Goal: Information Seeking & Learning: Learn about a topic

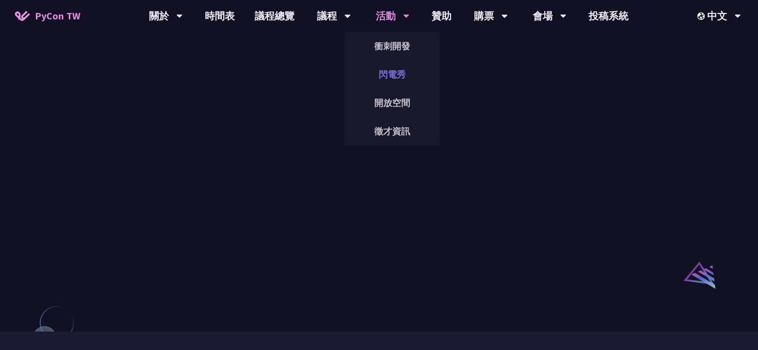
click at [408, 72] on link "閃電秀" at bounding box center [392, 74] width 96 height 23
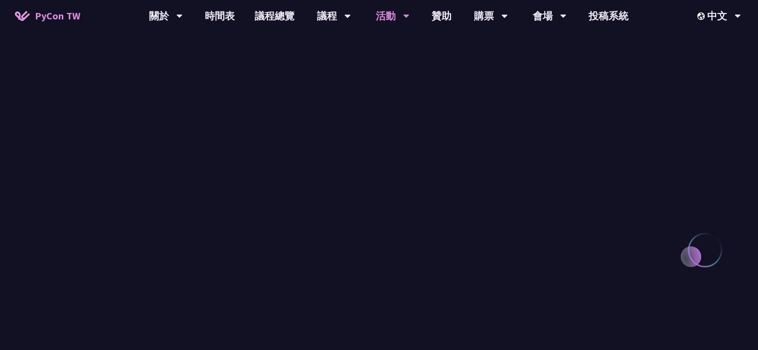
scroll to position [847, 0]
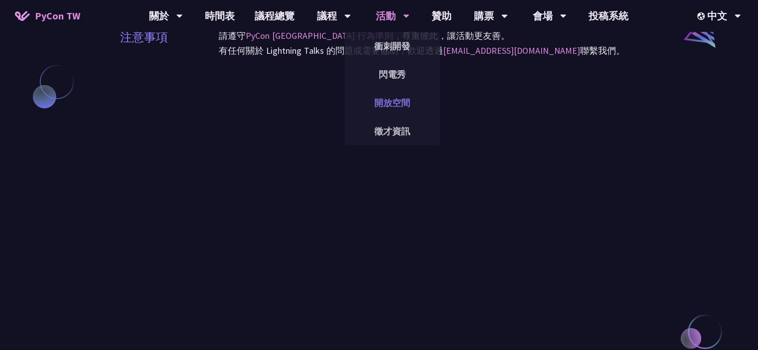
click at [399, 108] on link "開放空間" at bounding box center [392, 102] width 96 height 23
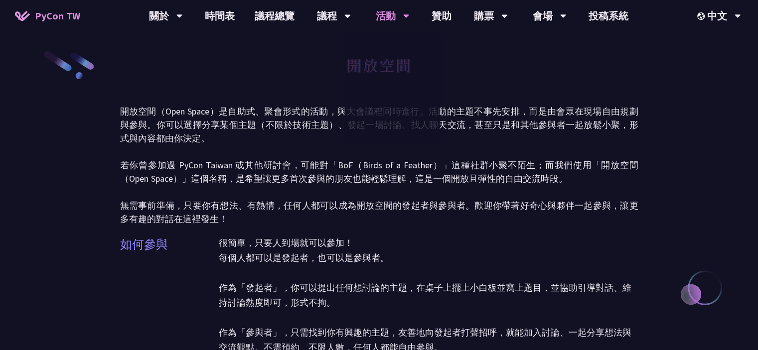
click at [544, 152] on p "開放空間（Open Space）是自助式、聚會形式的活動，與大會議程同時進行。活動的主題不事先安排，而是由會眾在現場自由規劃與參與。你可以選擇分享某個主題（不…" at bounding box center [379, 165] width 518 height 121
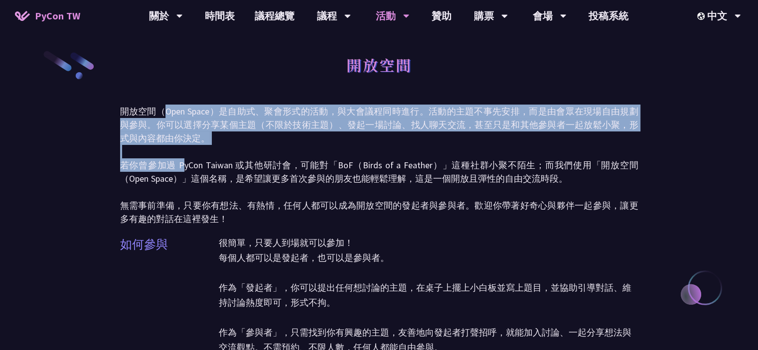
drag, startPoint x: 161, startPoint y: 117, endPoint x: 206, endPoint y: 166, distance: 66.6
click at [187, 163] on p "開放空間（Open Space）是自助式、聚會形式的活動，與大會議程同時進行。活動的主題不事先安排，而是由會眾在現場自由規劃與參與。你可以選擇分享某個主題（不…" at bounding box center [379, 165] width 518 height 121
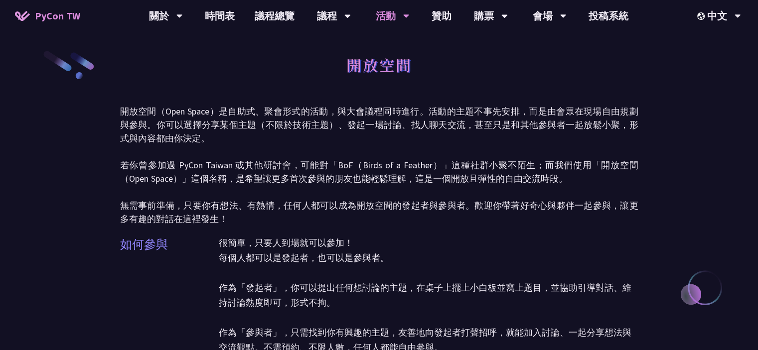
click at [217, 167] on p "開放空間（Open Space）是自助式、聚會形式的活動，與大會議程同時進行。活動的主題不事先安排，而是由會眾在現場自由規劃與參與。你可以選擇分享某個主題（不…" at bounding box center [379, 165] width 518 height 121
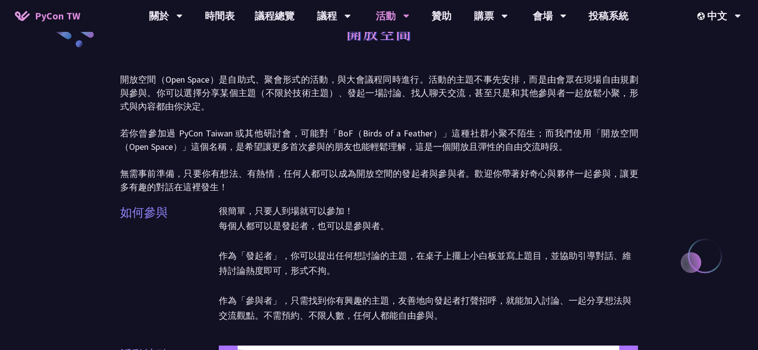
scroll to position [50, 0]
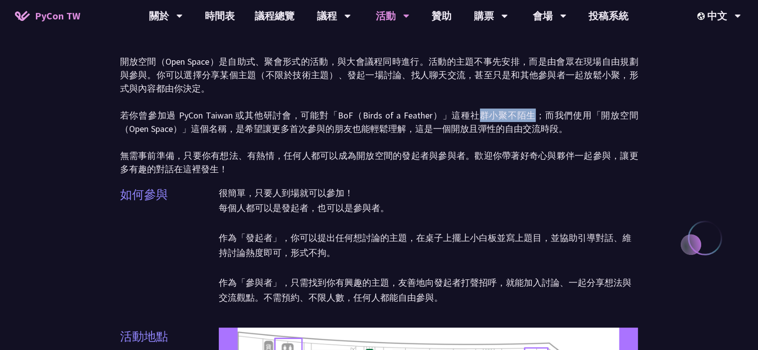
drag, startPoint x: 480, startPoint y: 119, endPoint x: 546, endPoint y: 120, distance: 65.8
click at [542, 119] on p "開放空間（Open Space）是自助式、聚會形式的活動，與大會議程同時進行。活動的主題不事先安排，而是由會眾在現場自由規劃與參與。你可以選擇分享某個主題（不…" at bounding box center [379, 115] width 518 height 121
click at [589, 121] on p "開放空間（Open Space）是自助式、聚會形式的活動，與大會議程同時進行。活動的主題不事先安排，而是由會眾在現場自由規劃與參與。你可以選擇分享某個主題（不…" at bounding box center [379, 115] width 518 height 121
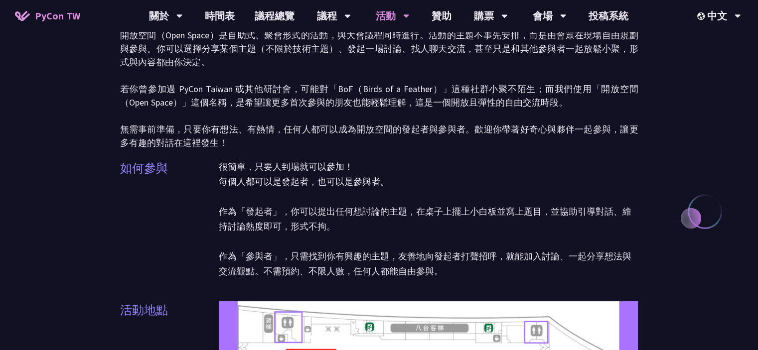
scroll to position [100, 0]
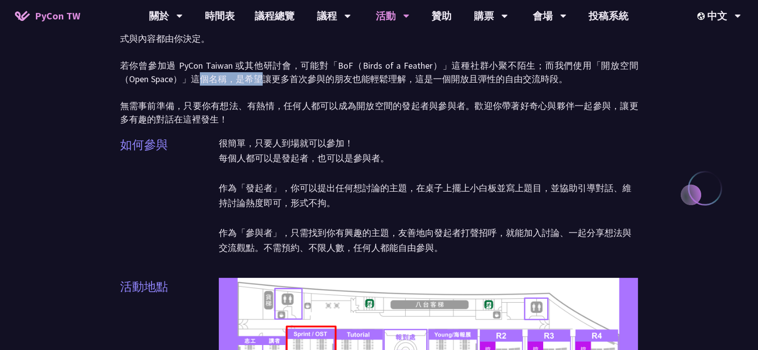
drag, startPoint x: 193, startPoint y: 73, endPoint x: 285, endPoint y: 76, distance: 92.2
click at [258, 76] on p "開放空間（Open Space）是自助式、聚會形式的活動，與大會議程同時進行。活動的主題不事先安排，而是由會眾在現場自由規劃與參與。你可以選擇分享某個主題（不…" at bounding box center [379, 65] width 518 height 121
click at [297, 77] on p "開放空間（Open Space）是自助式、聚會形式的活動，與大會議程同時進行。活動的主題不事先安排，而是由會眾在現場自由規劃與參與。你可以選擇分享某個主題（不…" at bounding box center [379, 65] width 518 height 121
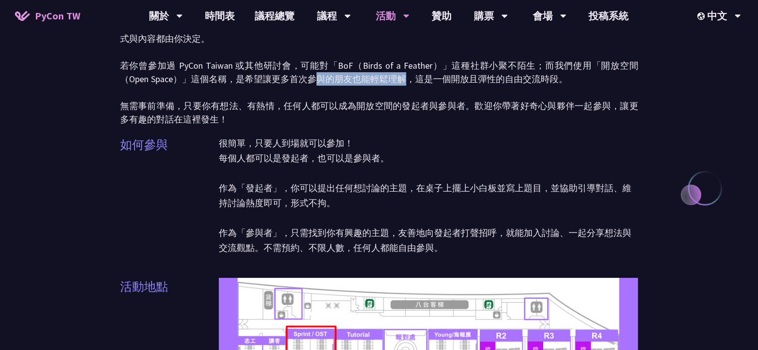
drag, startPoint x: 376, startPoint y: 79, endPoint x: 406, endPoint y: 79, distance: 29.9
click at [404, 80] on p "開放空間（Open Space）是自助式、聚會形式的活動，與大會議程同時進行。活動的主題不事先安排，而是由會眾在現場自由規劃與參與。你可以選擇分享某個主題（不…" at bounding box center [379, 65] width 518 height 121
click at [451, 79] on p "開放空間（Open Space）是自助式、聚會形式的活動，與大會議程同時進行。活動的主題不事先安排，而是由會眾在現場自由規劃與參與。你可以選擇分享某個主題（不…" at bounding box center [379, 65] width 518 height 121
drag, startPoint x: 150, startPoint y: 98, endPoint x: 167, endPoint y: 102, distance: 16.9
click at [151, 98] on p "開放空間（Open Space）是自助式、聚會形式的活動，與大會議程同時進行。活動的主題不事先安排，而是由會眾在現場自由規劃與參與。你可以選擇分享某個主題（不…" at bounding box center [379, 65] width 518 height 121
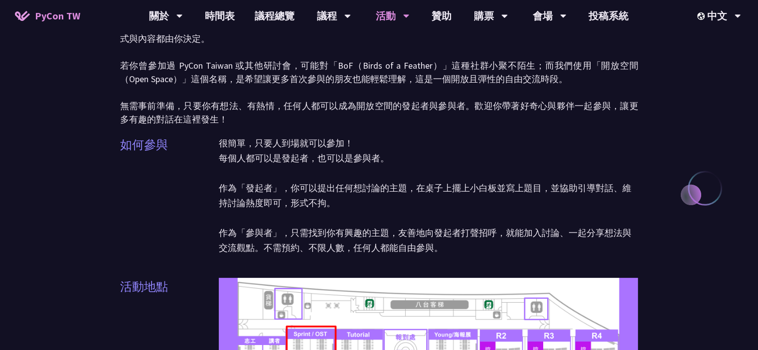
drag, startPoint x: 147, startPoint y: 109, endPoint x: 128, endPoint y: 110, distance: 18.9
click at [144, 110] on p "開放空間（Open Space）是自助式、聚會形式的活動，與大會議程同時進行。活動的主題不事先安排，而是由會眾在現場自由規劃與參與。你可以選擇分享某個主題（不…" at bounding box center [379, 65] width 518 height 121
drag, startPoint x: 121, startPoint y: 108, endPoint x: 199, endPoint y: 112, distance: 78.8
click at [160, 111] on p "開放空間（Open Space）是自助式、聚會形式的活動，與大會議程同時進行。活動的主題不事先安排，而是由會眾在現場自由規劃與參與。你可以選擇分享某個主題（不…" at bounding box center [379, 65] width 518 height 121
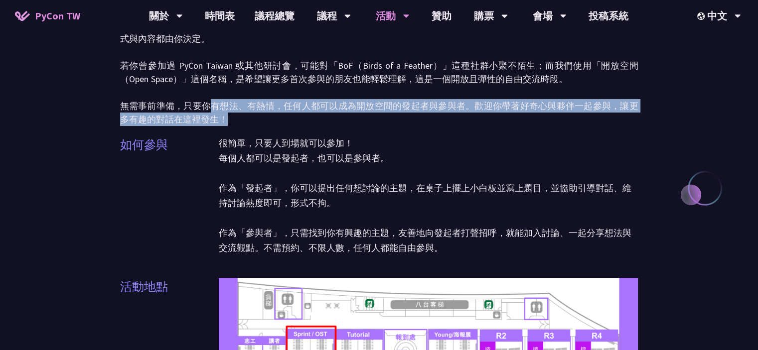
drag, startPoint x: 219, startPoint y: 112, endPoint x: 333, endPoint y: 113, distance: 114.1
click at [279, 113] on p "開放空間（Open Space）是自助式、聚會形式的活動，與大會議程同時進行。活動的主題不事先安排，而是由會眾在現場自由規劃與參與。你可以選擇分享某個主題（不…" at bounding box center [379, 65] width 518 height 121
click at [472, 109] on p "開放空間（Open Space）是自助式、聚會形式的活動，與大會議程同時進行。活動的主題不事先安排，而是由會眾在現場自由規劃與參與。你可以選擇分享某個主題（不…" at bounding box center [379, 65] width 518 height 121
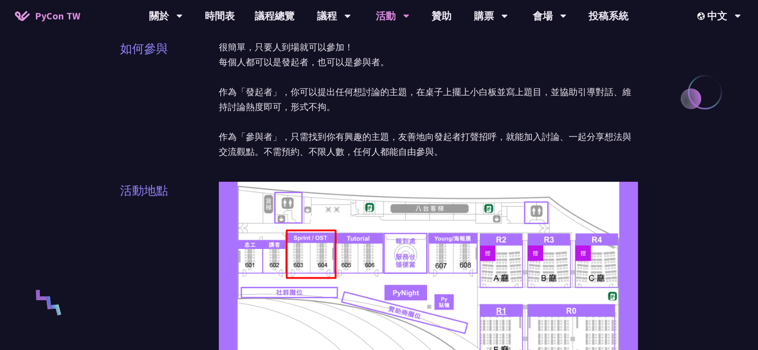
scroll to position [199, 0]
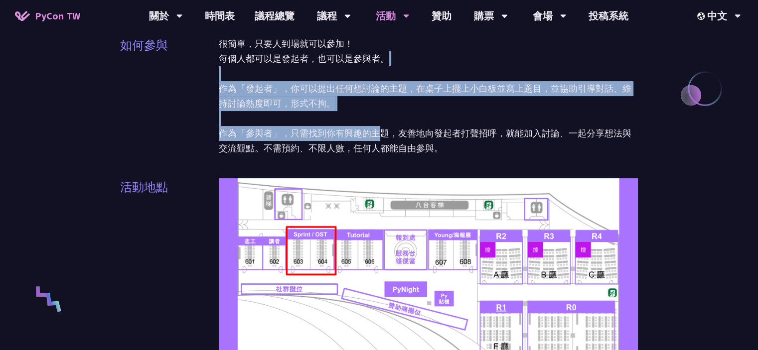
drag, startPoint x: 268, startPoint y: 68, endPoint x: 372, endPoint y: 139, distance: 125.6
click at [372, 139] on p "很簡單，只要人到場就可以參加！ 每個人都可以是發起者，也可以是參與者。 作為「發起者」，你可以提出任何想討論的主題，在桌子上擺上小白板並寫上題目，並協助引導對…" at bounding box center [429, 96] width 420 height 120
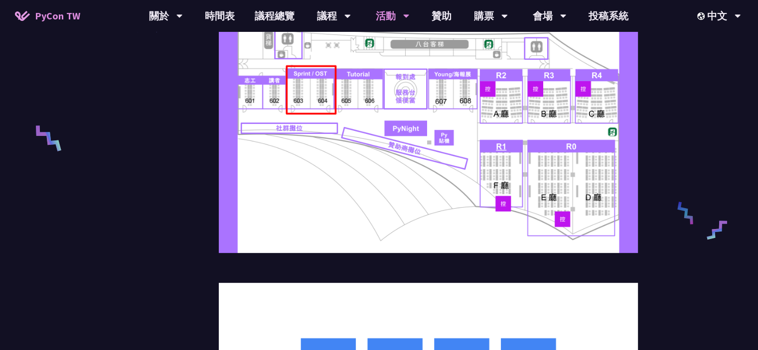
scroll to position [299, 0]
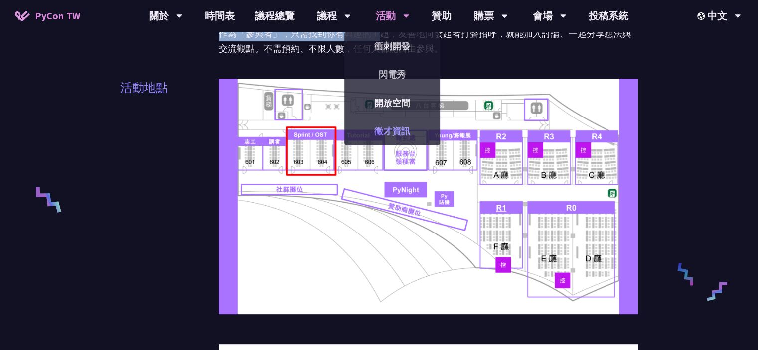
click at [409, 136] on link "徵才資訊" at bounding box center [392, 131] width 96 height 23
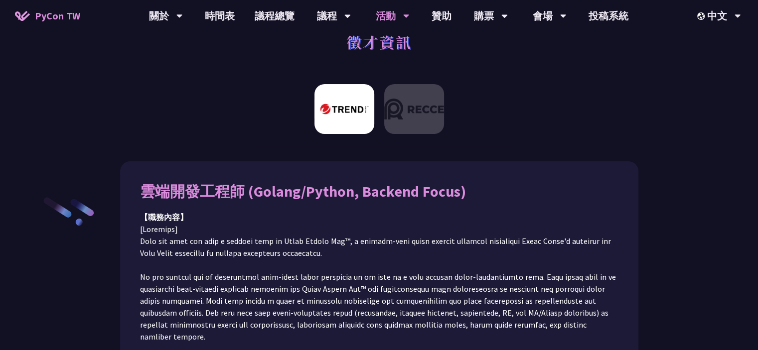
scroll to position [100, 0]
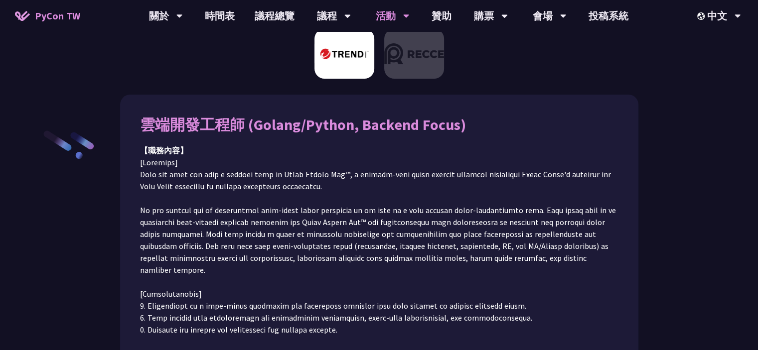
click at [510, 198] on p at bounding box center [379, 245] width 478 height 179
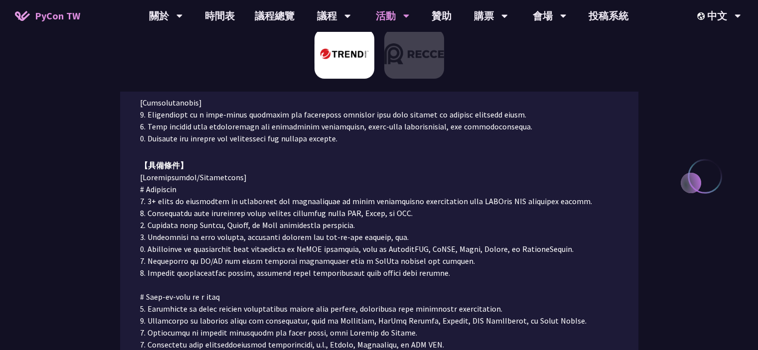
scroll to position [299, 0]
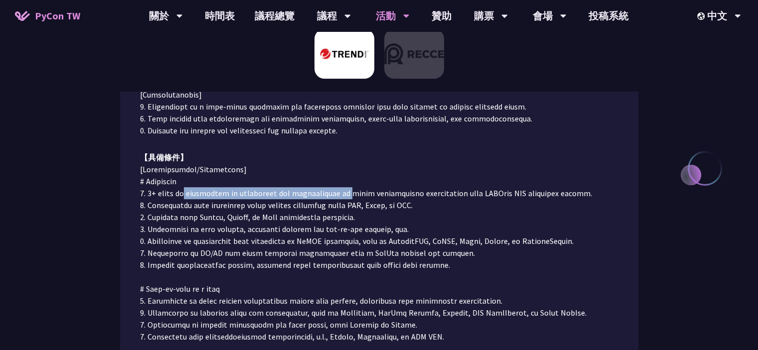
drag, startPoint x: 184, startPoint y: 181, endPoint x: 361, endPoint y: 182, distance: 176.9
click at [351, 182] on p at bounding box center [379, 252] width 478 height 179
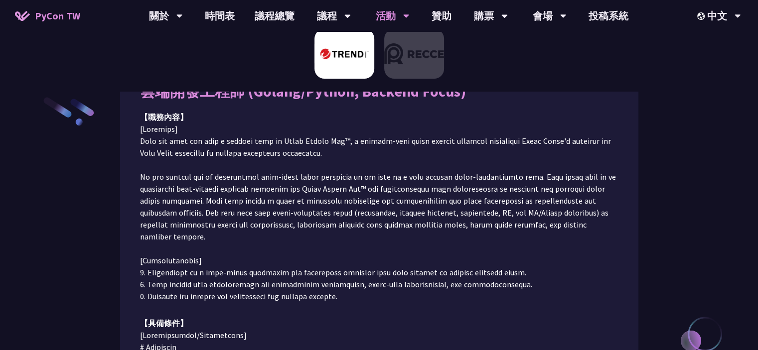
scroll to position [50, 0]
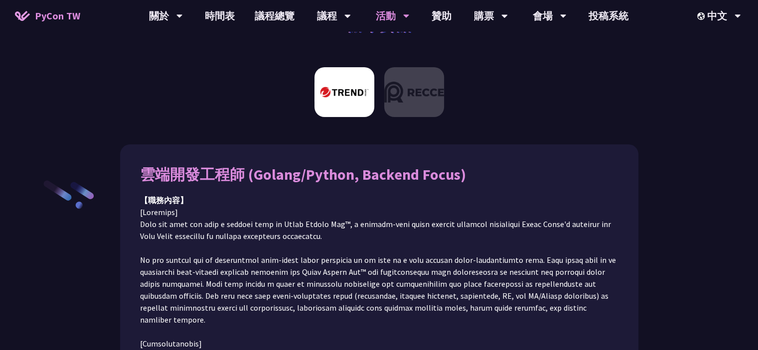
click at [391, 204] on div "【職務內容】" at bounding box center [379, 200] width 478 height 12
drag, startPoint x: 332, startPoint y: 180, endPoint x: 374, endPoint y: 182, distance: 41.9
click at [373, 182] on div "雲端開發工程師 (Golang/Python, Backend Focus)" at bounding box center [379, 174] width 478 height 20
click at [441, 178] on div "雲端開發工程師 (Golang/Python, Backend Focus)" at bounding box center [379, 174] width 478 height 20
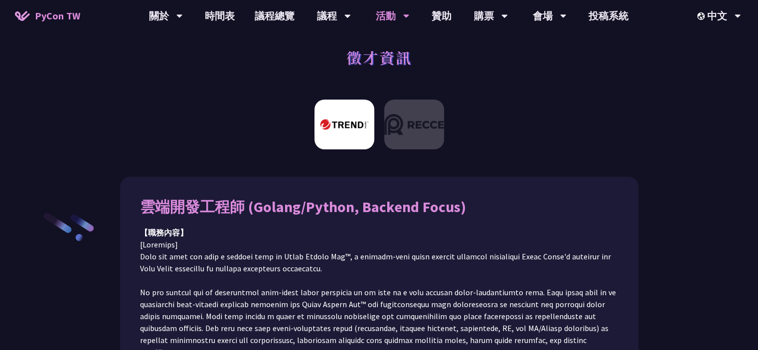
scroll to position [0, 0]
